Goal: Transaction & Acquisition: Download file/media

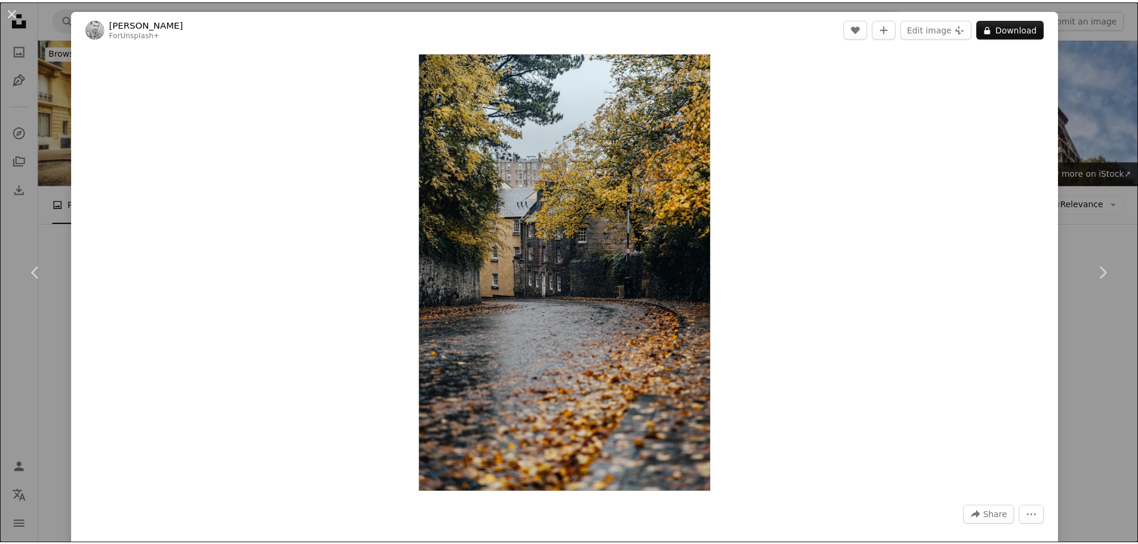
scroll to position [20798, 0]
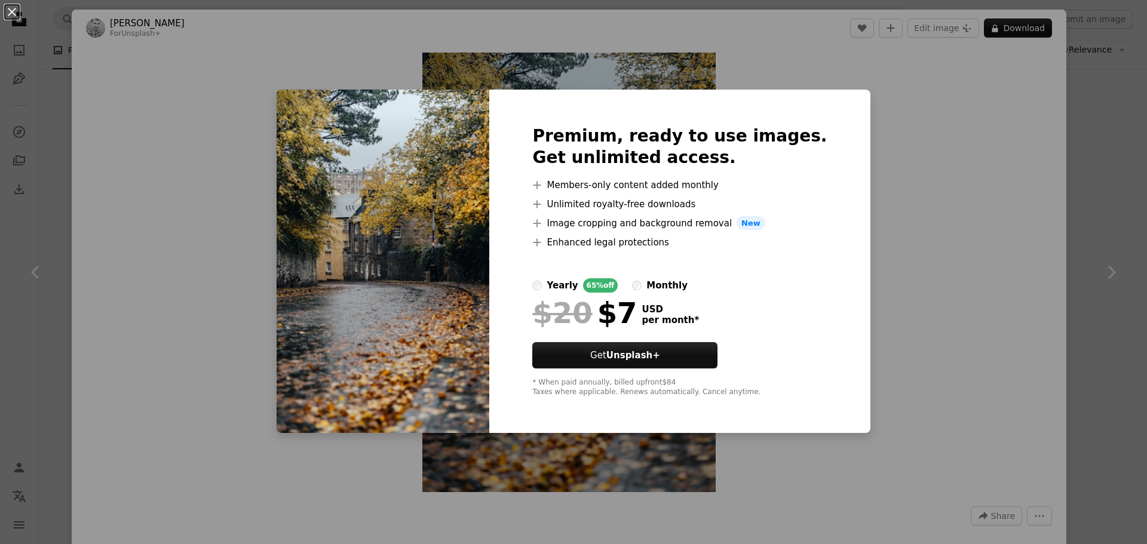
click at [933, 166] on div "An X shape Premium, ready to use images. Get unlimited access. A plus sign Memb…" at bounding box center [573, 272] width 1147 height 544
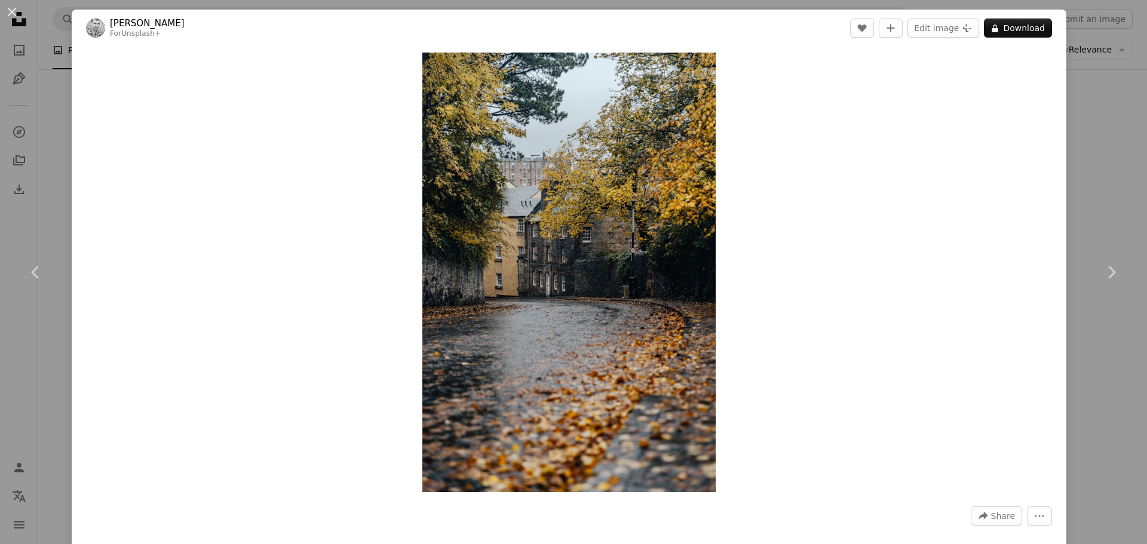
click at [1083, 169] on div "An X shape Chevron left Chevron right [PERSON_NAME] For Unsplash+ A heart A plu…" at bounding box center [573, 272] width 1147 height 544
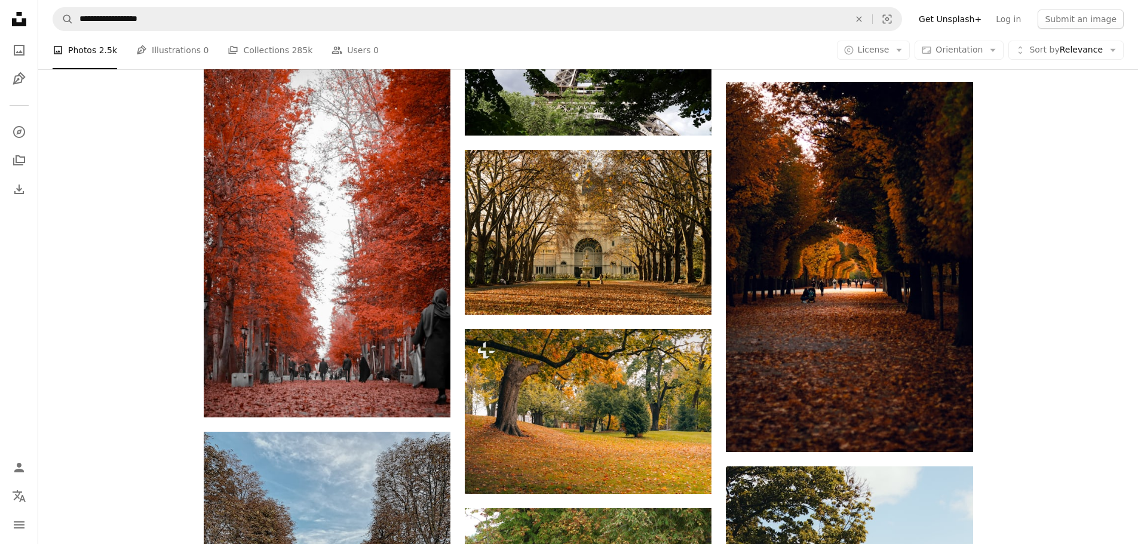
scroll to position [21455, 0]
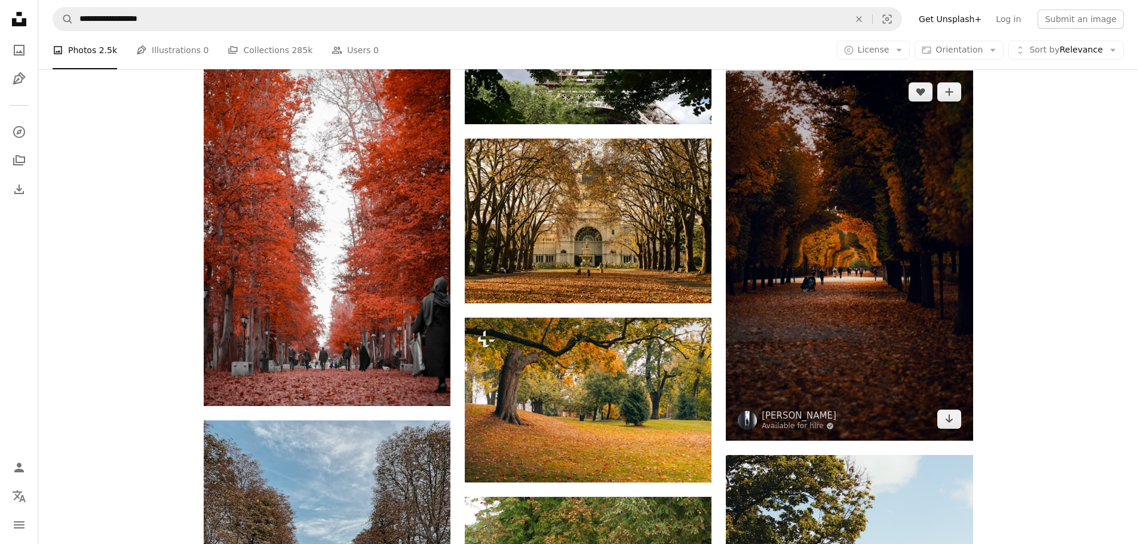
click at [893, 249] on img at bounding box center [849, 255] width 247 height 370
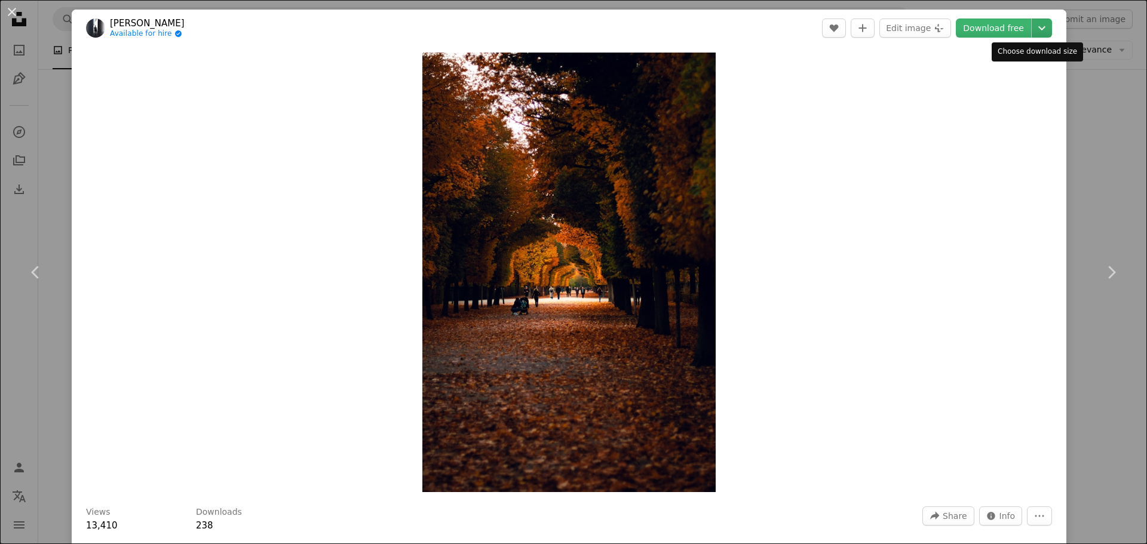
click at [1039, 30] on icon "Chevron down" at bounding box center [1041, 28] width 19 height 14
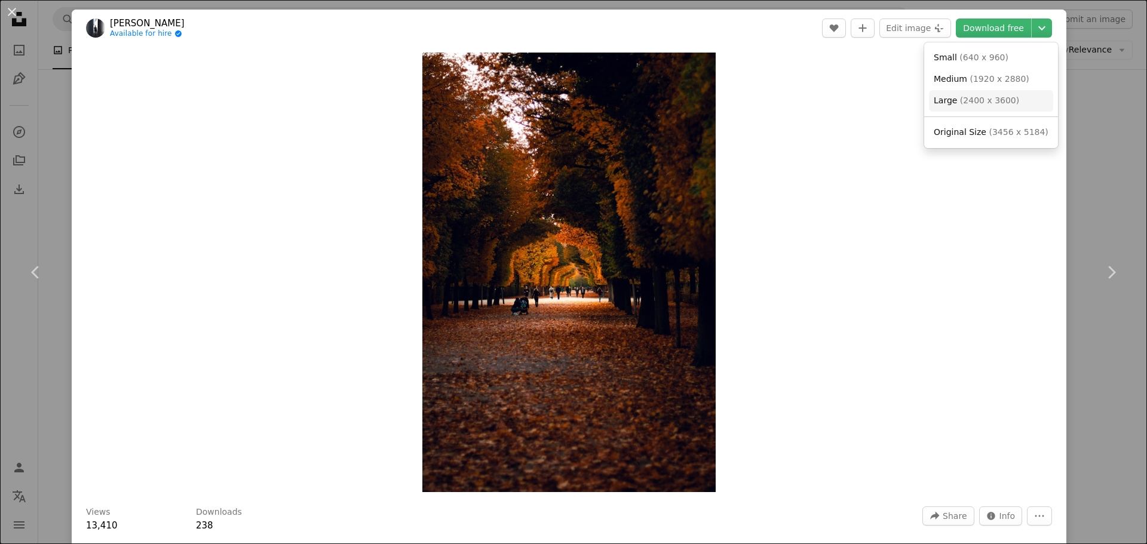
click at [984, 103] on span "( 2400 x 3600 )" at bounding box center [989, 101] width 59 height 10
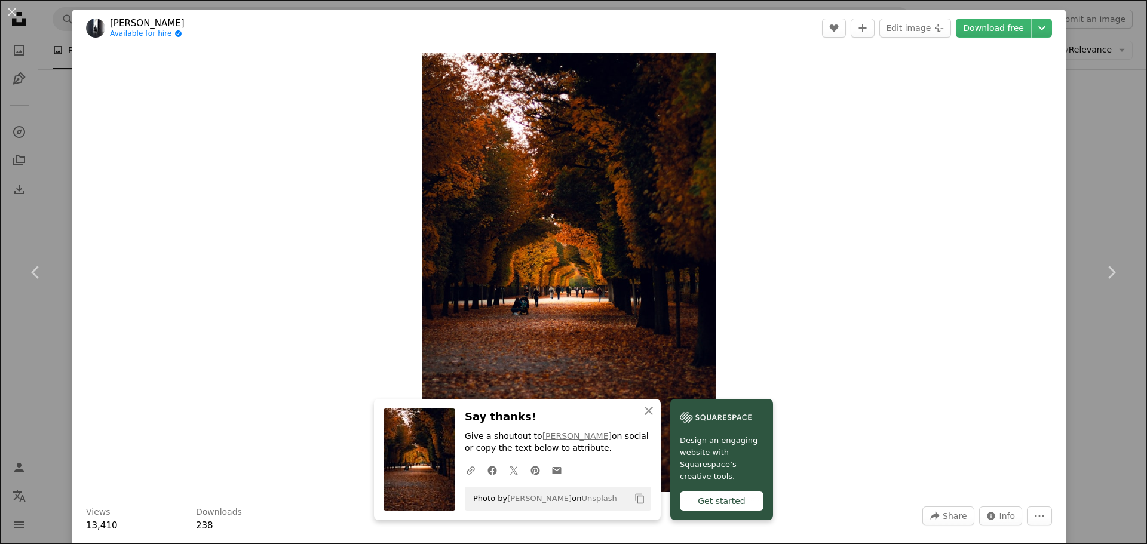
click at [1101, 134] on div "An X shape Chevron left Chevron right An X shape Close Say thanks! Give a shout…" at bounding box center [573, 272] width 1147 height 544
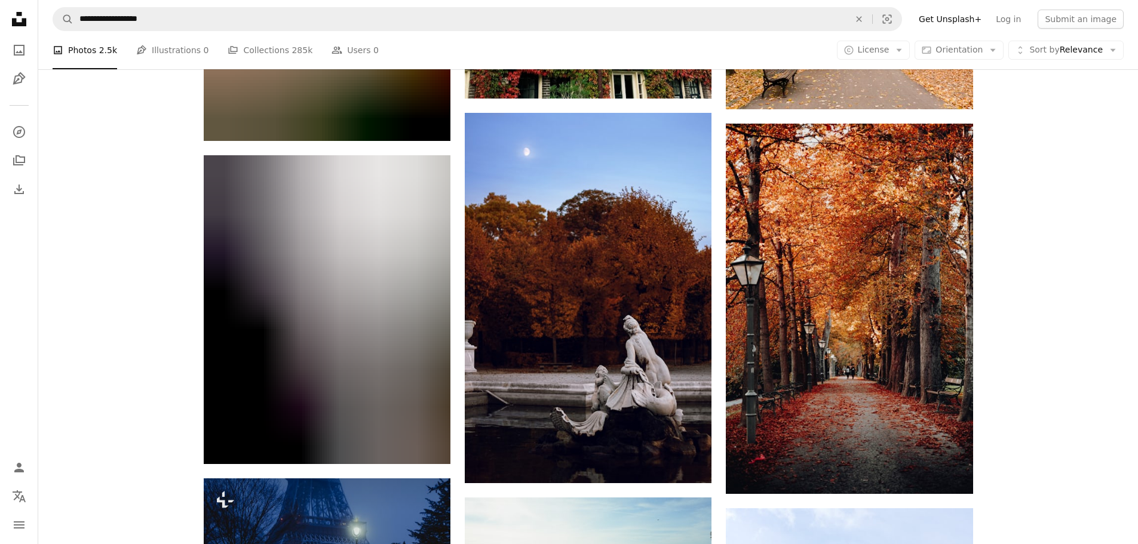
scroll to position [30771, 0]
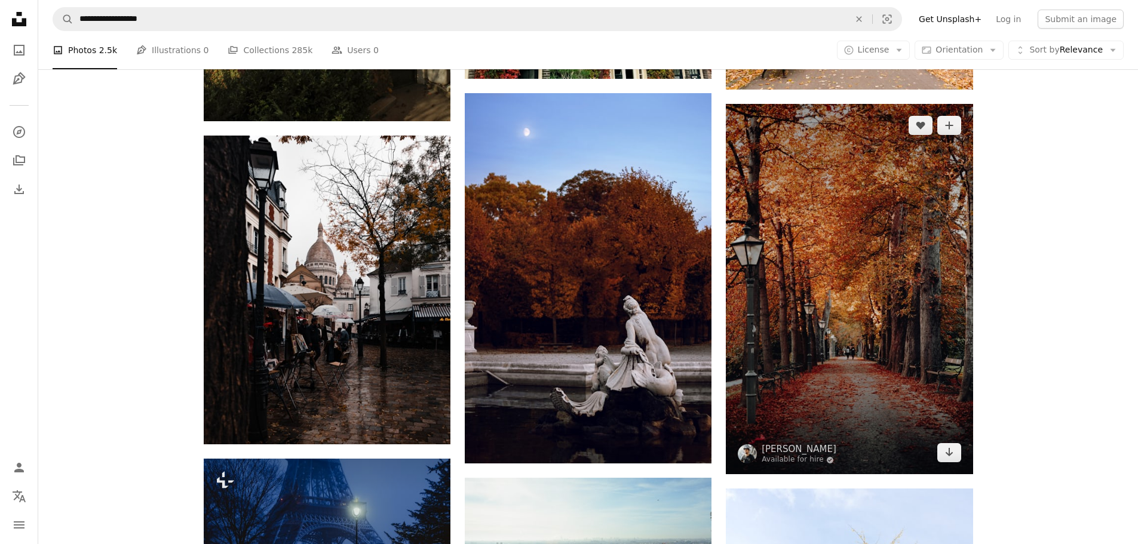
click at [850, 348] on img at bounding box center [849, 289] width 247 height 370
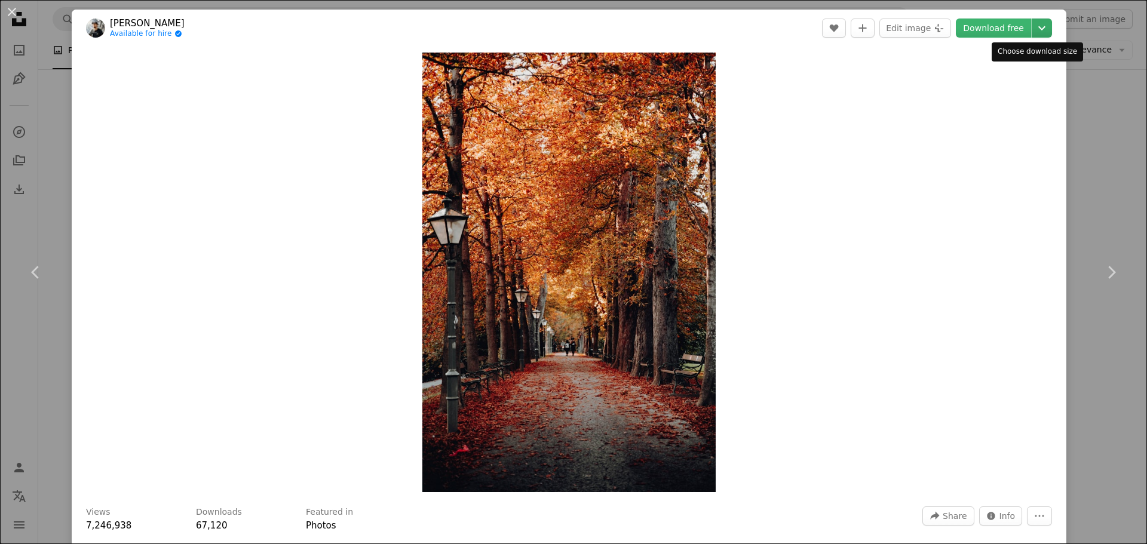
click at [1032, 24] on icon "Chevron down" at bounding box center [1041, 28] width 19 height 14
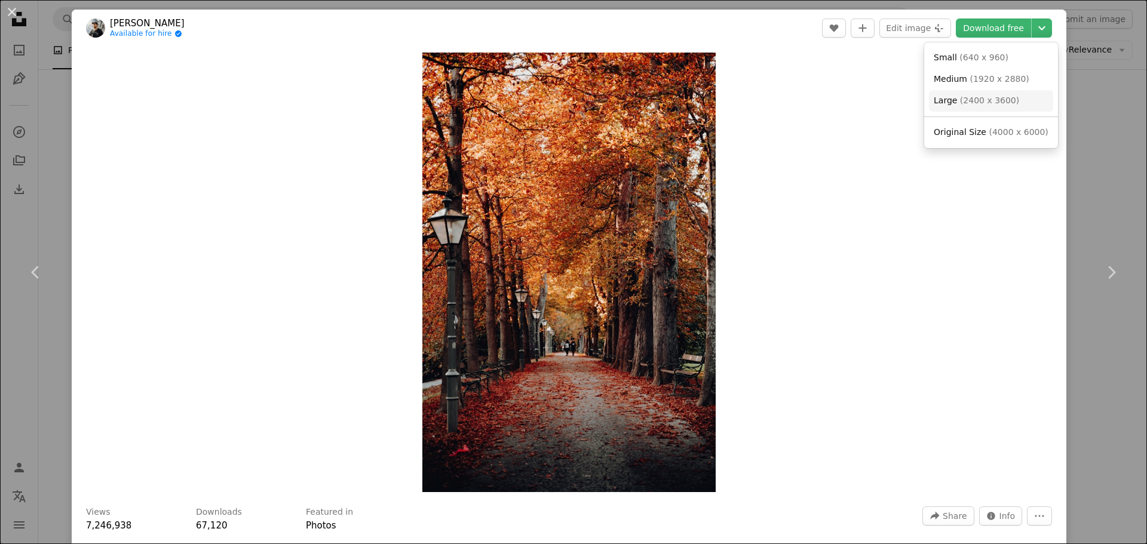
click at [1000, 97] on span "( 2400 x 3600 )" at bounding box center [989, 101] width 59 height 10
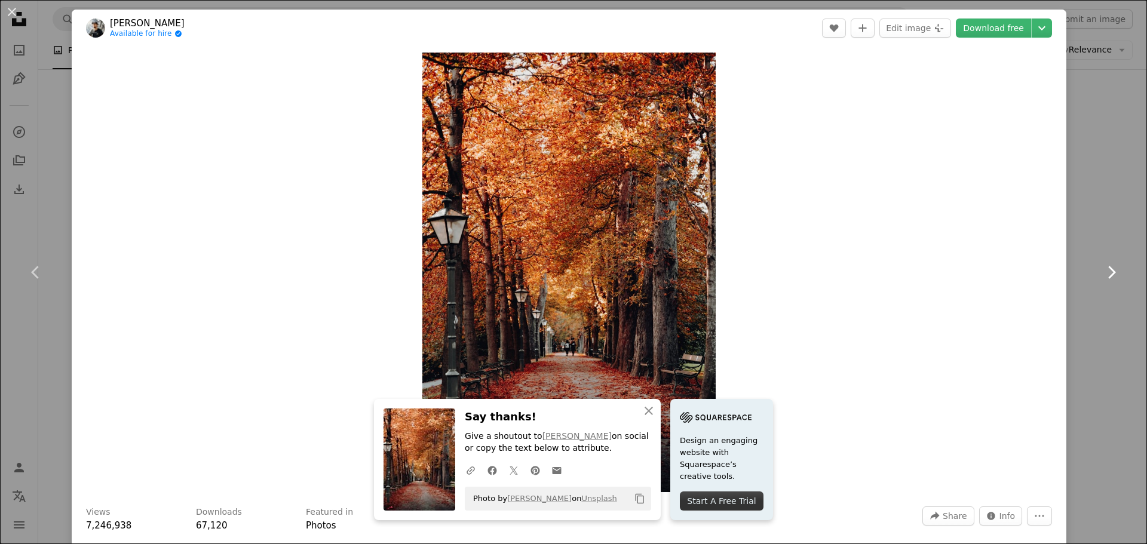
click at [1092, 250] on link "Chevron right" at bounding box center [1111, 272] width 72 height 115
click at [1075, 242] on link "Chevron right" at bounding box center [1111, 272] width 72 height 115
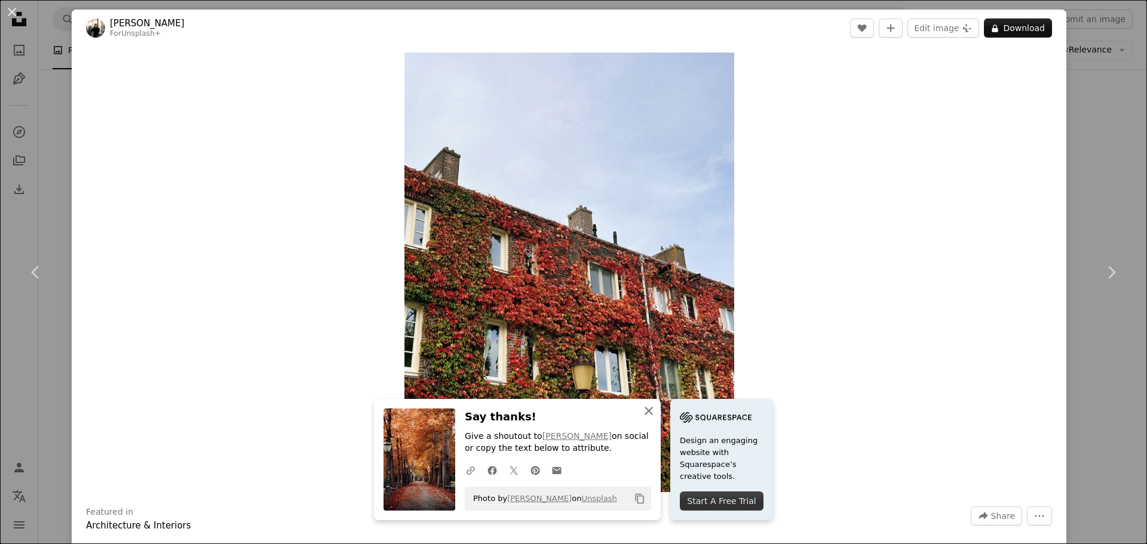
click at [641, 410] on icon "An X shape" at bounding box center [648, 411] width 14 height 14
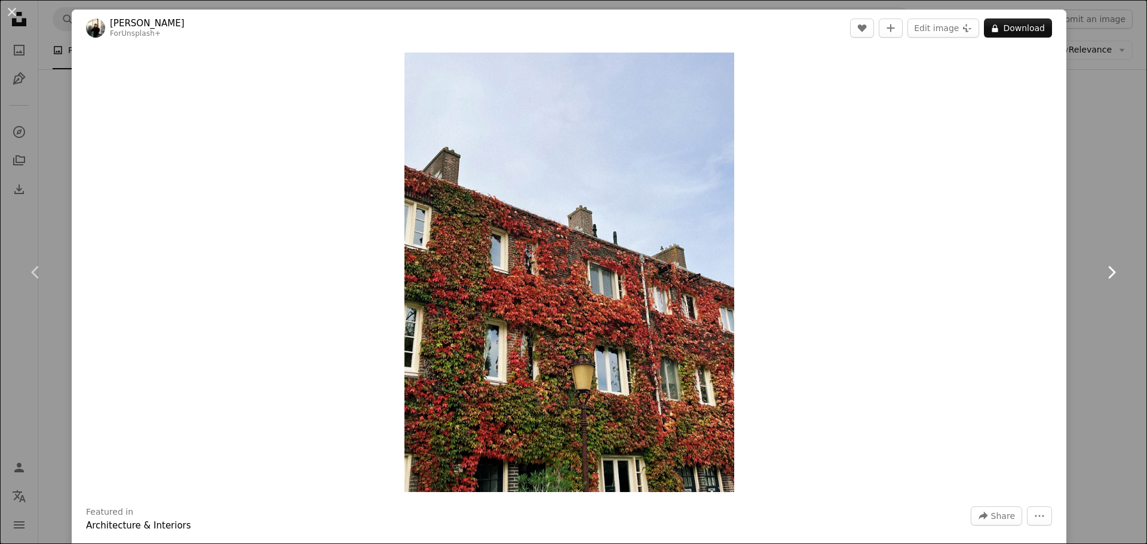
click at [1089, 219] on link "Chevron right" at bounding box center [1111, 272] width 72 height 115
click at [1100, 97] on div "An X shape Chevron left Chevron right [PERSON_NAME] For Unsplash+ A heart A plu…" at bounding box center [573, 272] width 1147 height 544
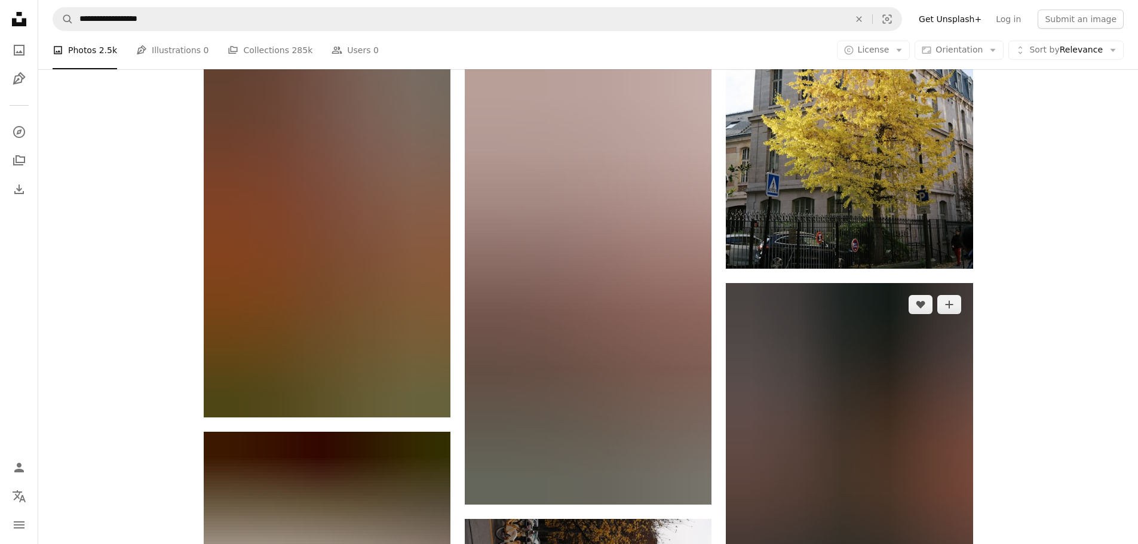
scroll to position [31368, 0]
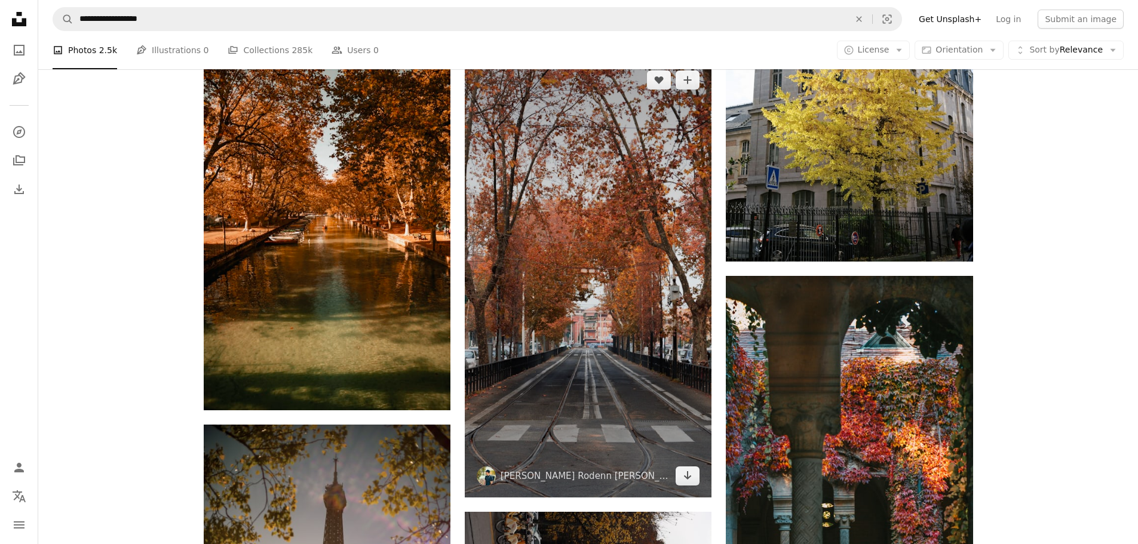
click at [629, 263] on img at bounding box center [588, 278] width 247 height 439
click at [613, 220] on img at bounding box center [588, 278] width 247 height 439
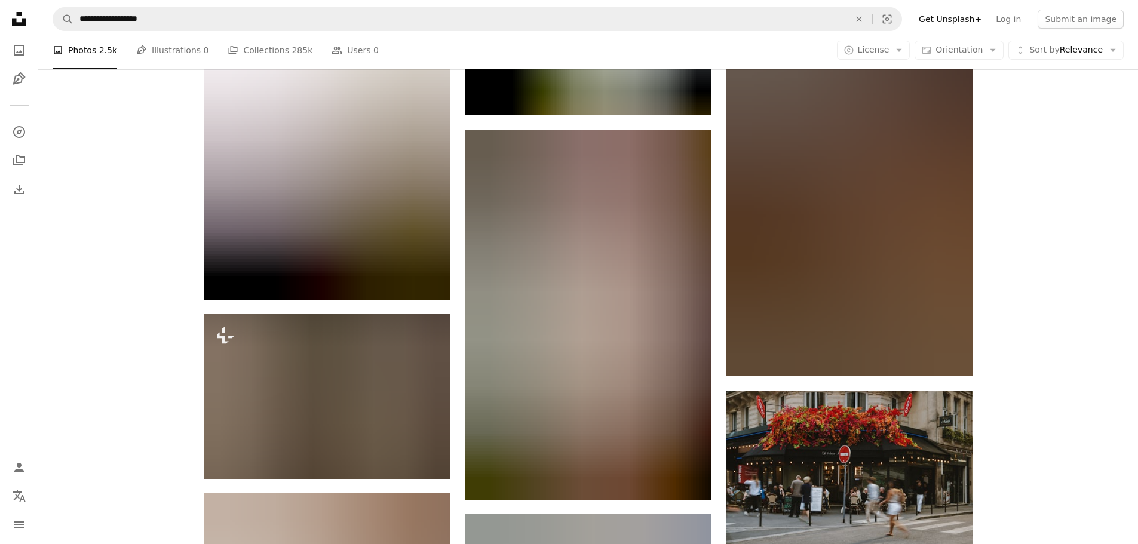
scroll to position [49224, 0]
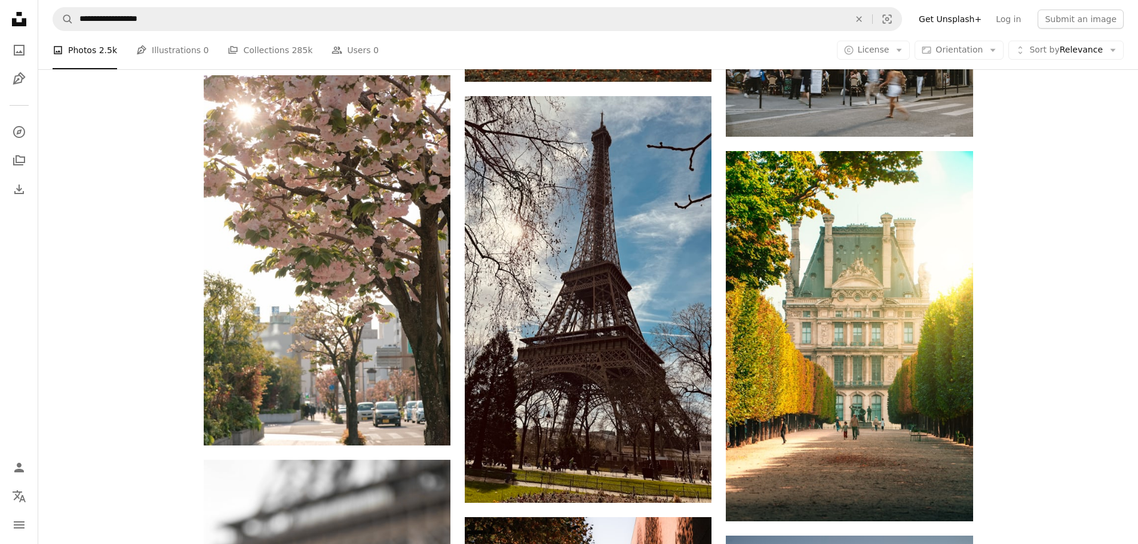
drag, startPoint x: 1049, startPoint y: 380, endPoint x: 1043, endPoint y: 376, distance: 6.8
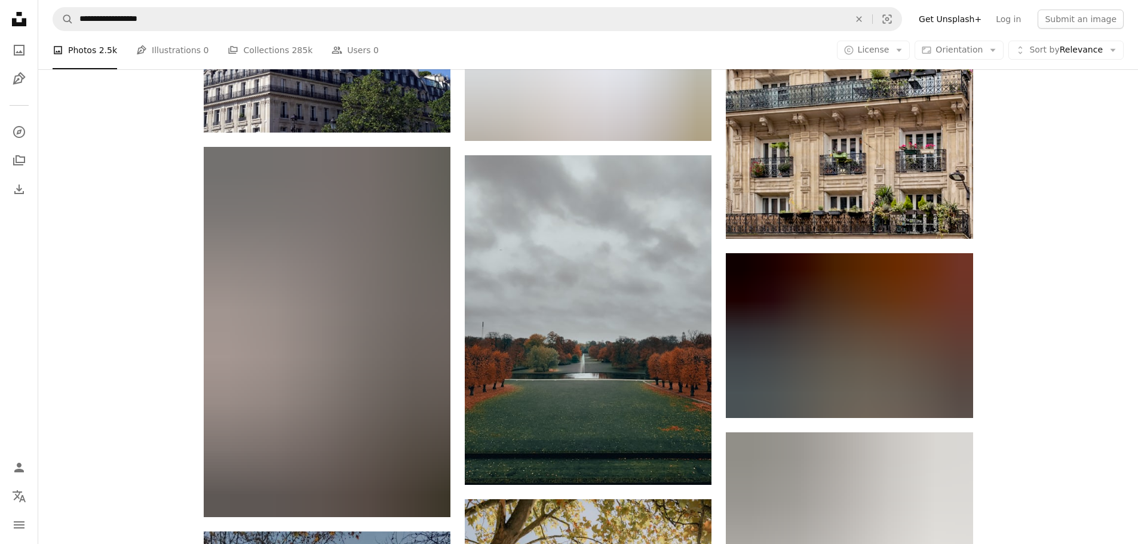
scroll to position [56868, 0]
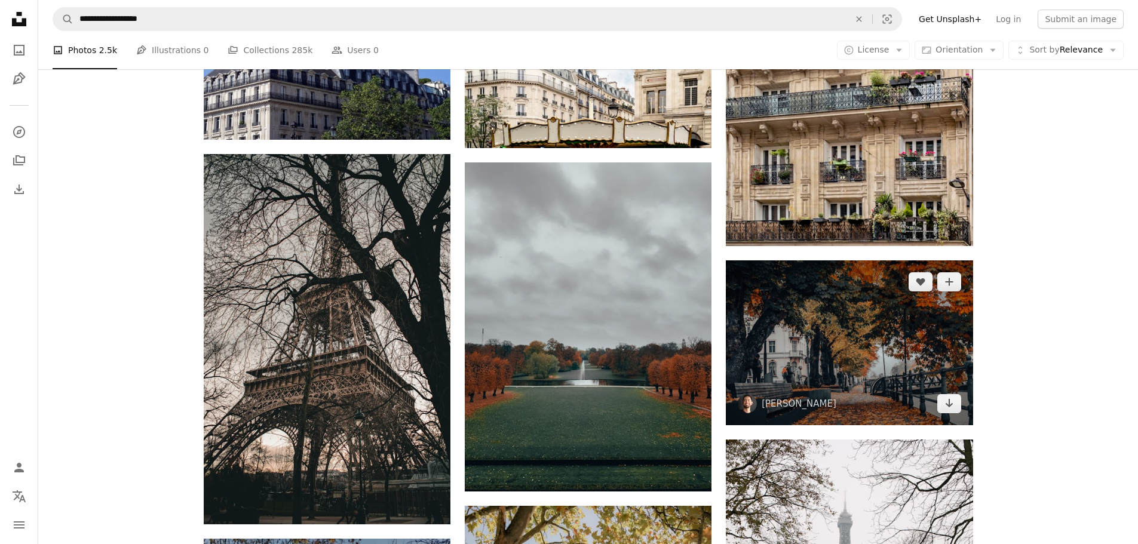
click at [883, 316] on img at bounding box center [849, 342] width 247 height 164
click at [890, 345] on img at bounding box center [849, 342] width 247 height 164
click at [887, 277] on img at bounding box center [849, 342] width 247 height 164
click at [946, 401] on icon "Arrow pointing down" at bounding box center [949, 403] width 10 height 14
